Goal: Navigation & Orientation: Find specific page/section

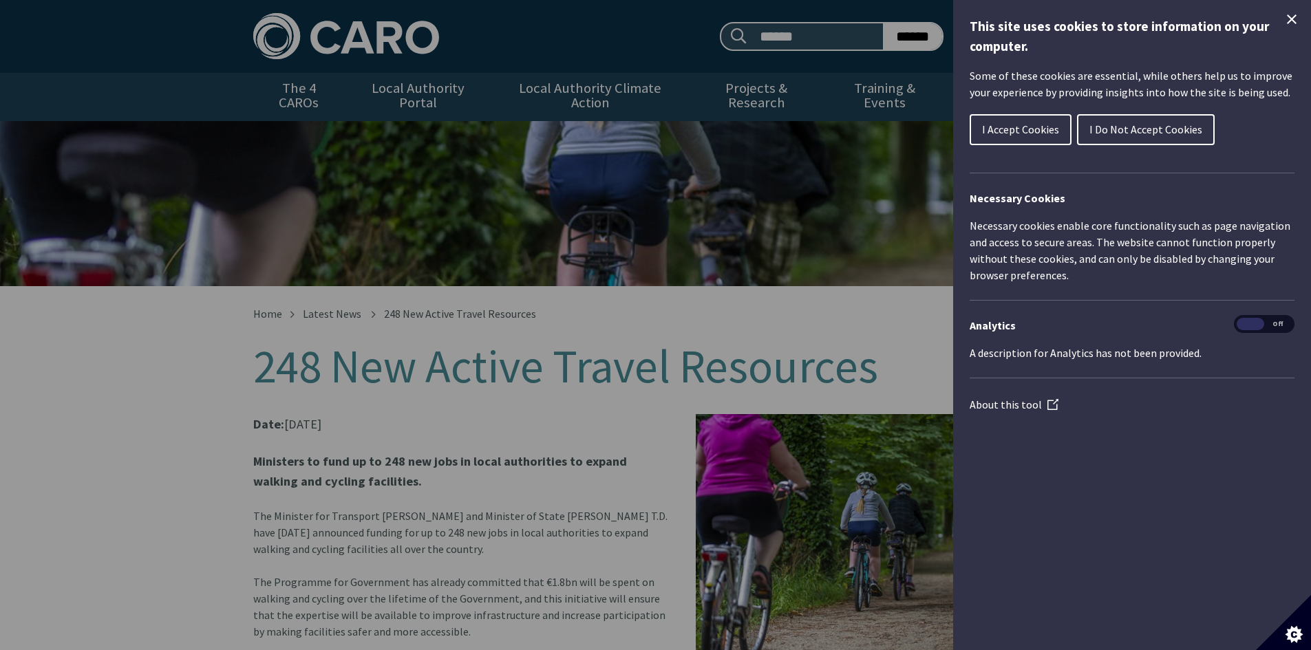
scroll to position [334, 0]
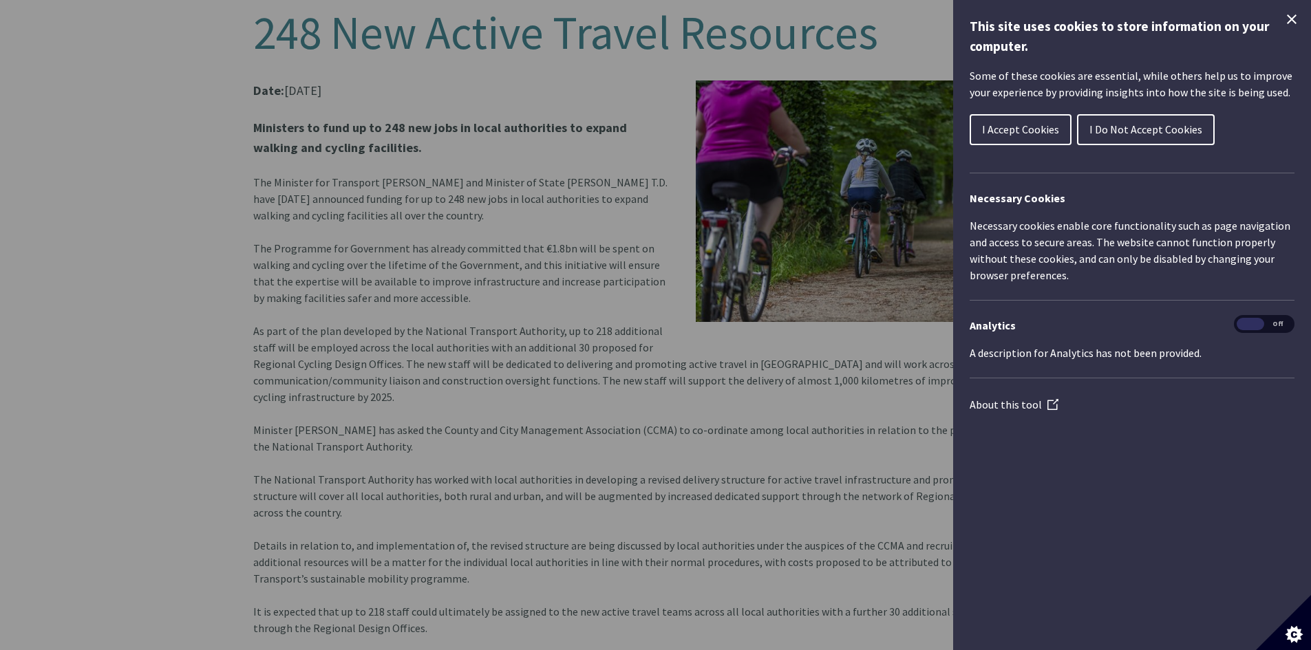
click at [1287, 18] on icon "Close Cookie Control" at bounding box center [1292, 19] width 17 height 17
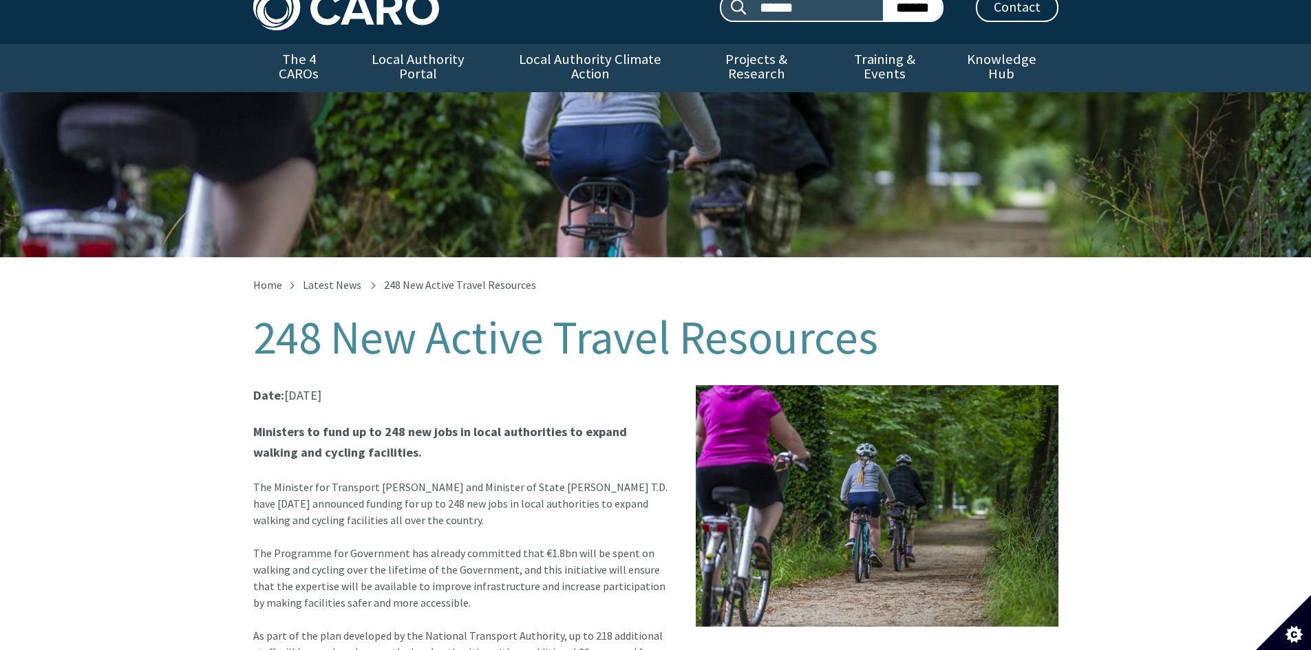
scroll to position [0, 0]
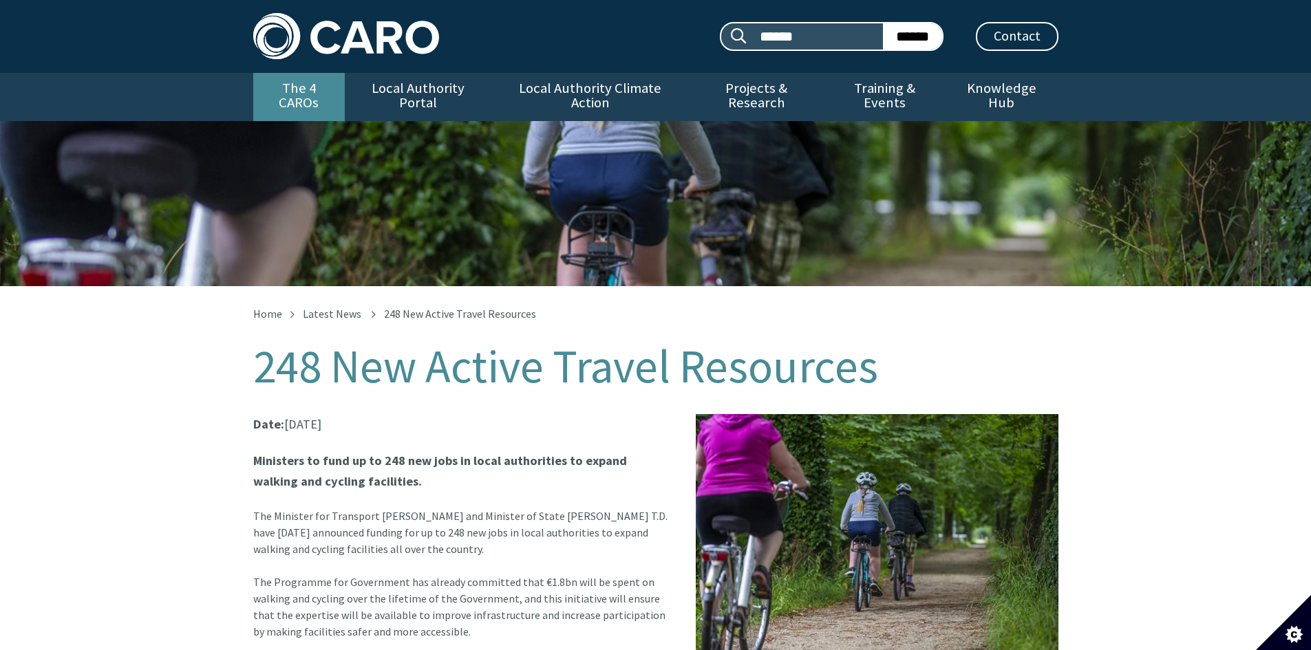
click at [326, 86] on link "The 4 CAROs" at bounding box center [299, 97] width 92 height 48
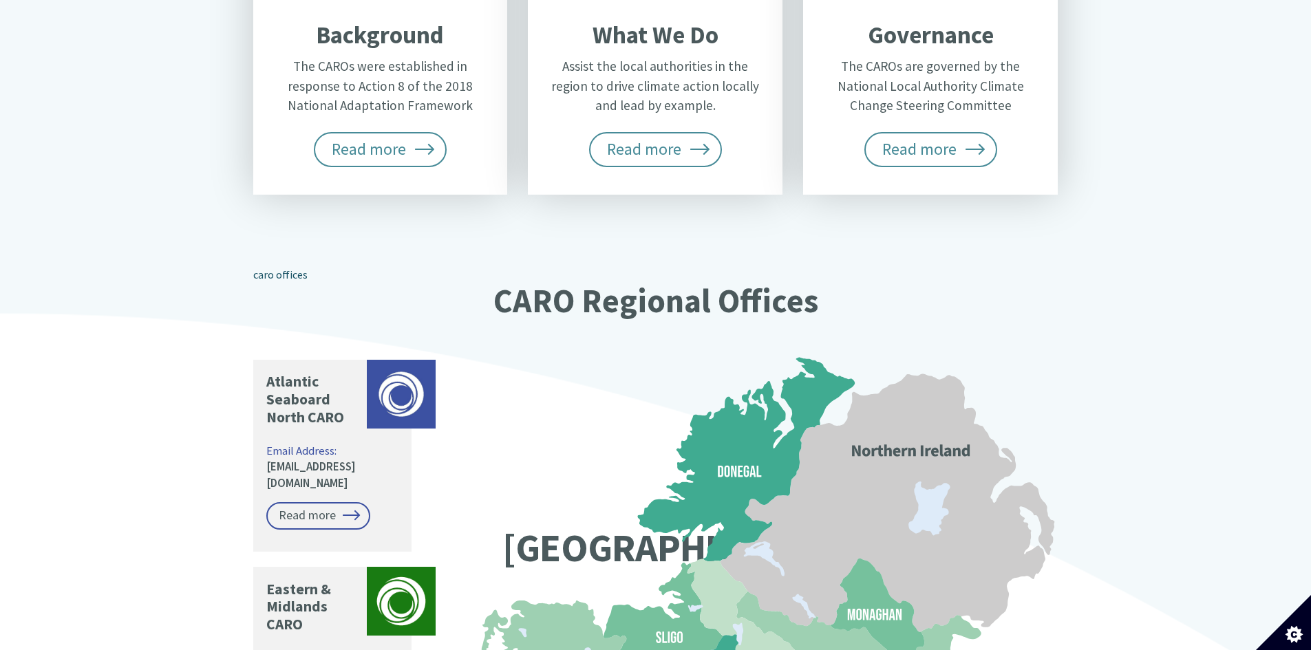
scroll to position [1308, 0]
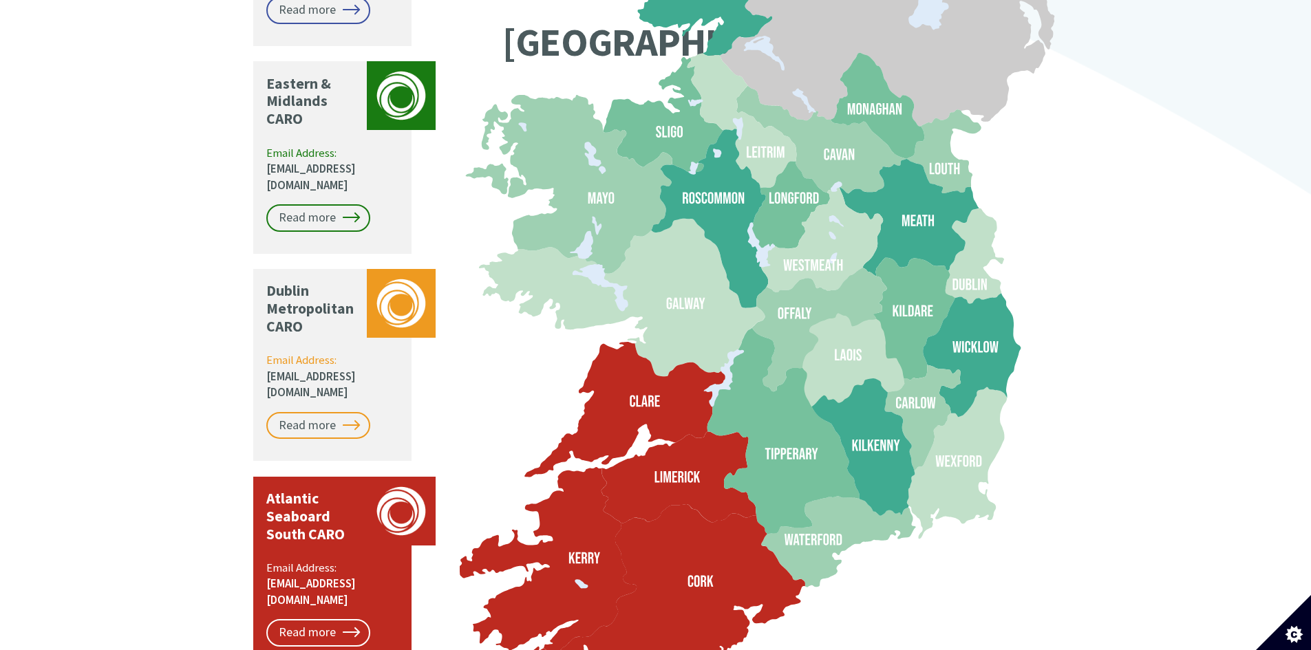
click at [613, 494] on icon at bounding box center [548, 563] width 178 height 192
click at [317, 620] on link "Read more" at bounding box center [318, 634] width 104 height 28
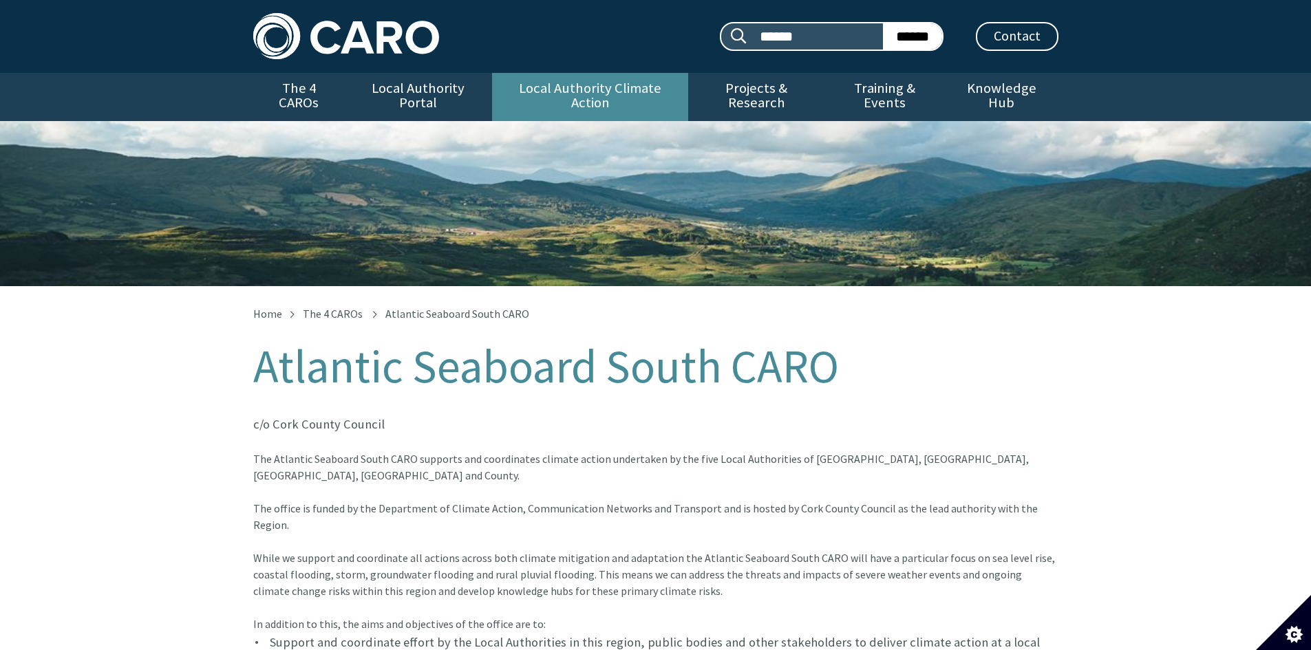
click at [612, 87] on link "Local Authority Climate Action" at bounding box center [590, 97] width 196 height 48
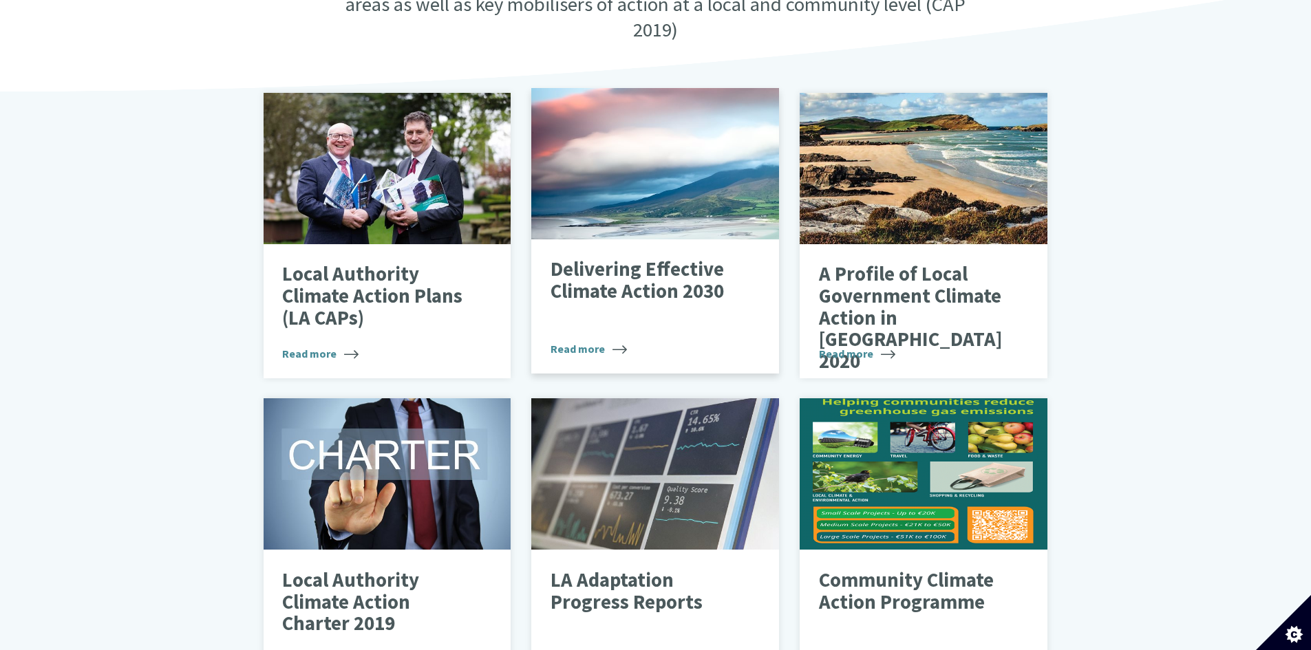
scroll to position [551, 0]
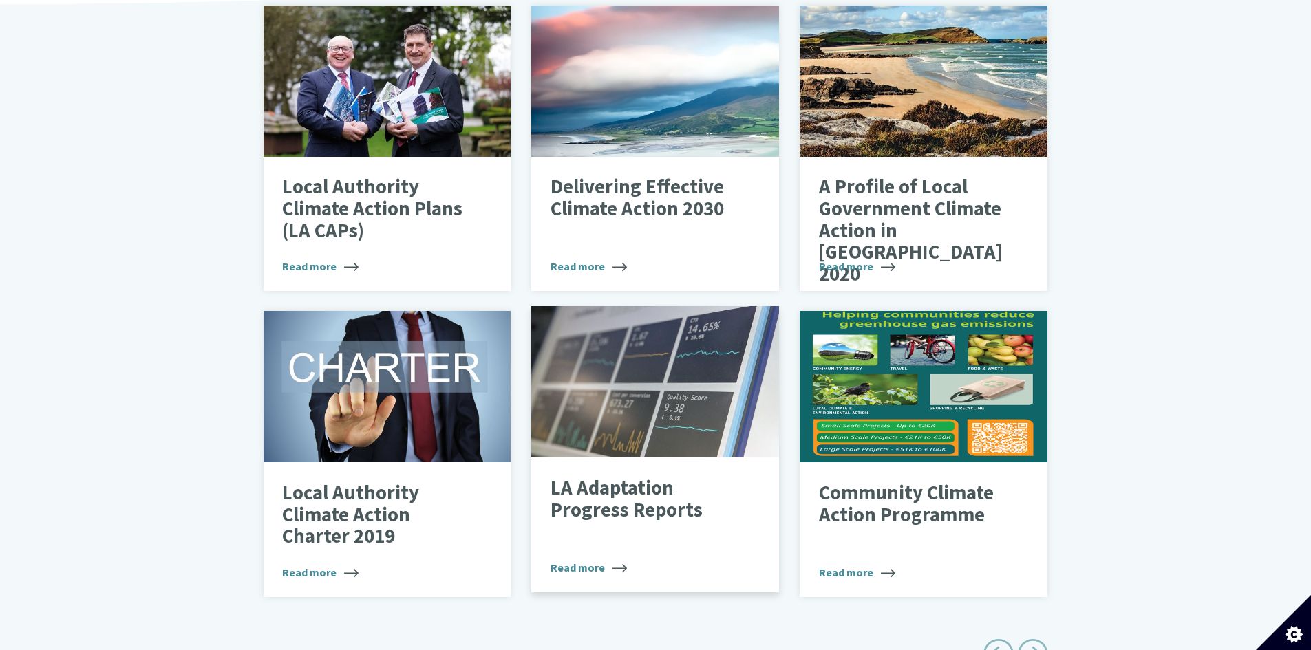
click at [646, 482] on p "LA Adaptation Progress Reports" at bounding box center [645, 499] width 189 height 43
